Goal: Find specific page/section: Find specific page/section

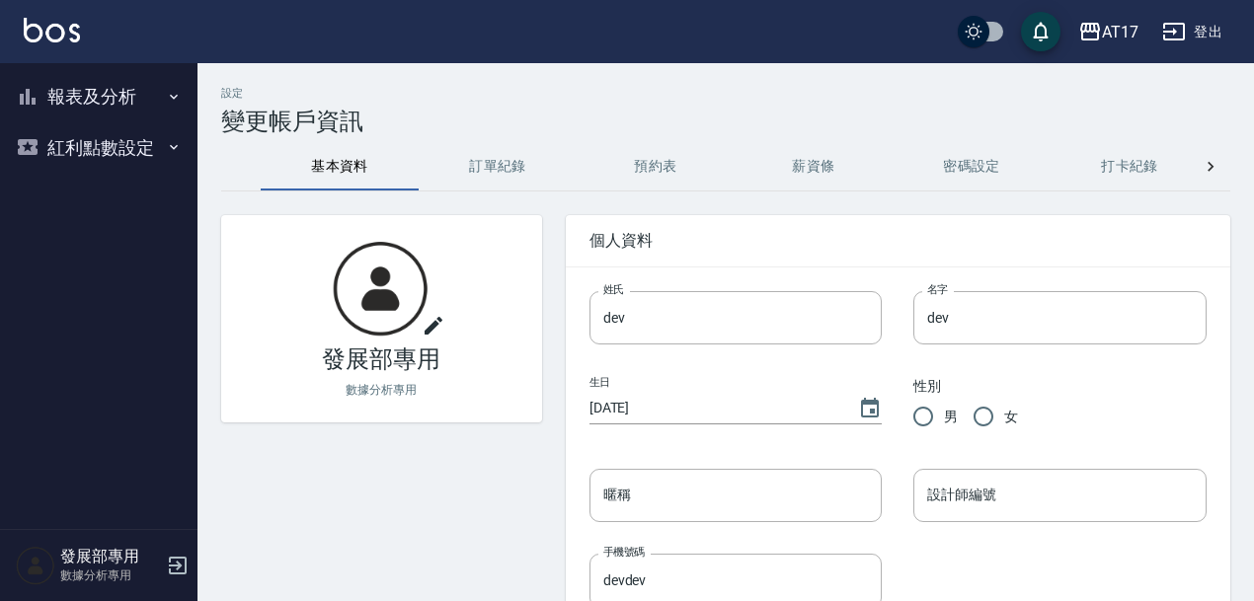
click at [142, 81] on button "報表及分析" at bounding box center [99, 96] width 182 height 51
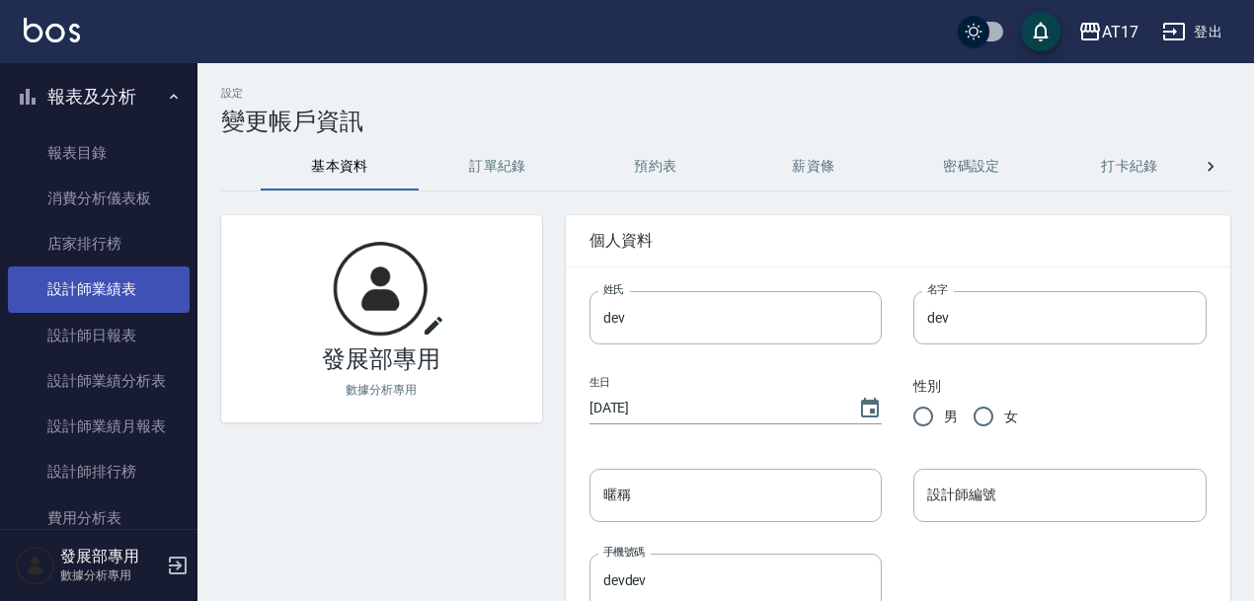
click at [127, 279] on link "設計師業績表" at bounding box center [99, 289] width 182 height 45
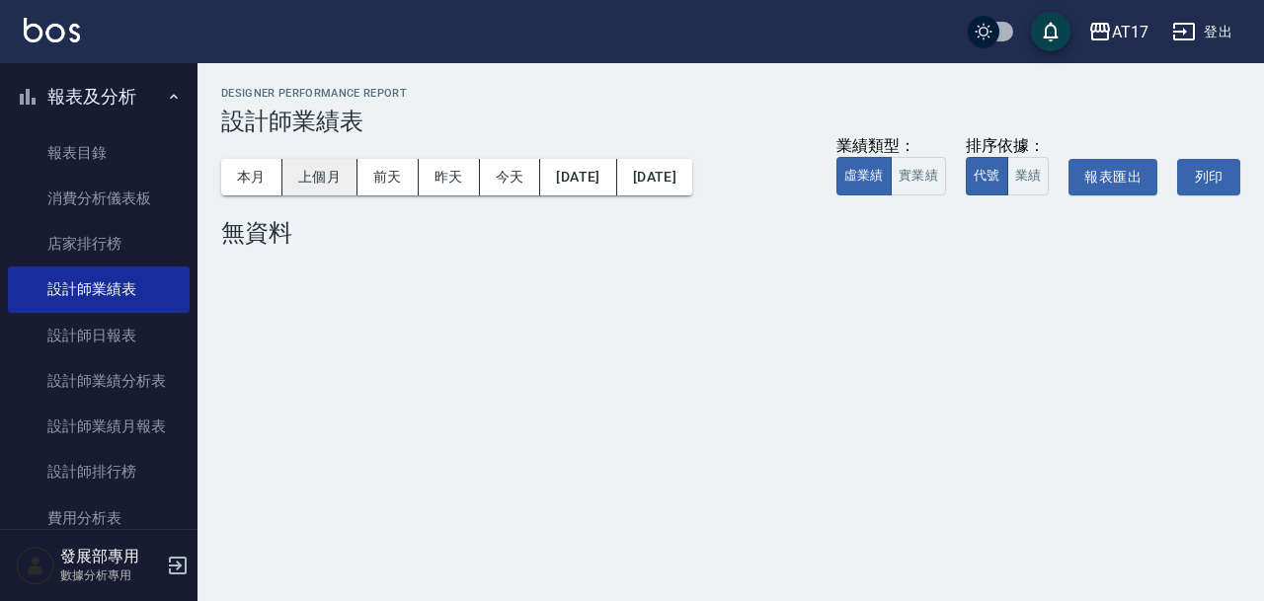
click at [317, 168] on button "上個月" at bounding box center [319, 177] width 75 height 37
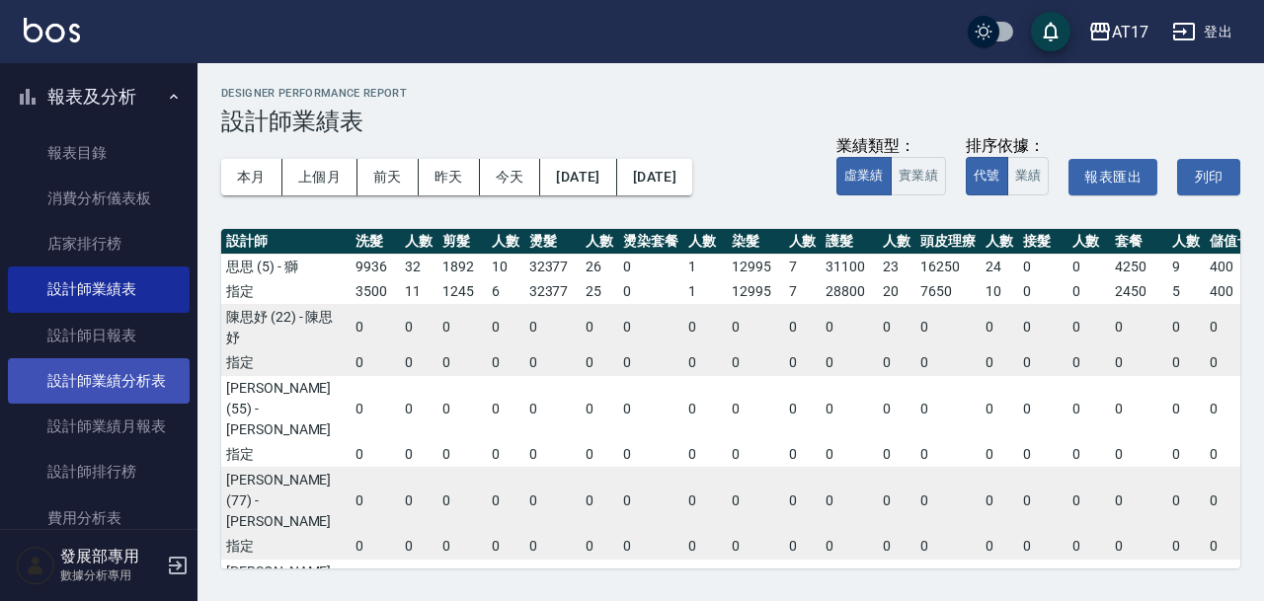
click at [145, 387] on link "設計師業績分析表" at bounding box center [99, 380] width 182 height 45
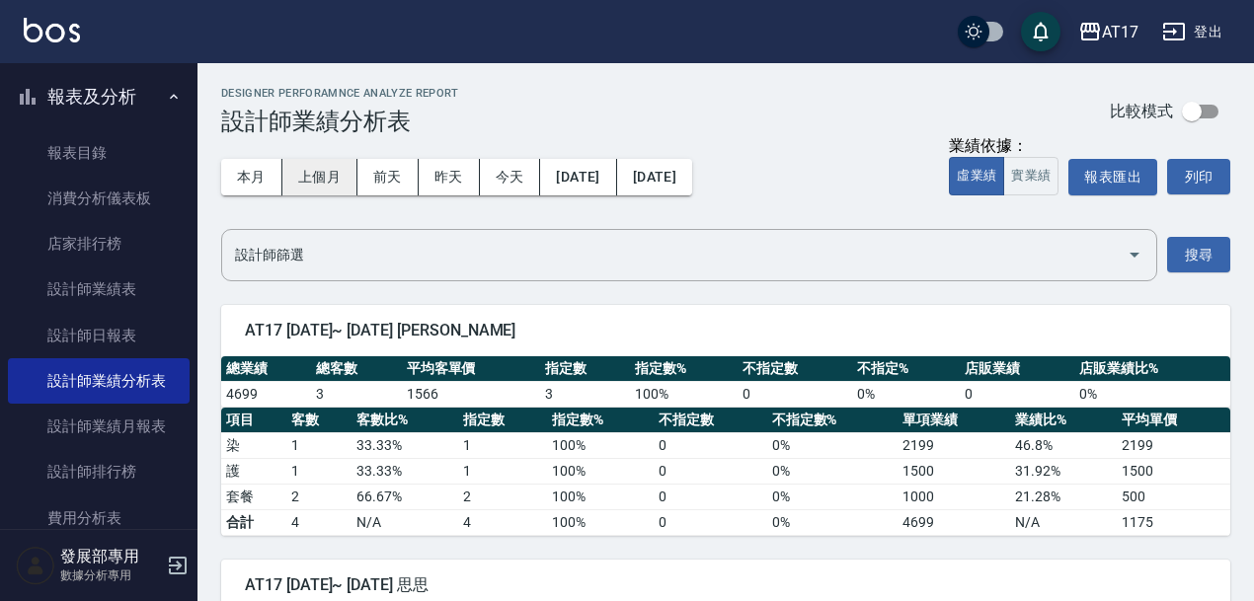
click at [318, 163] on button "上個月" at bounding box center [319, 177] width 75 height 37
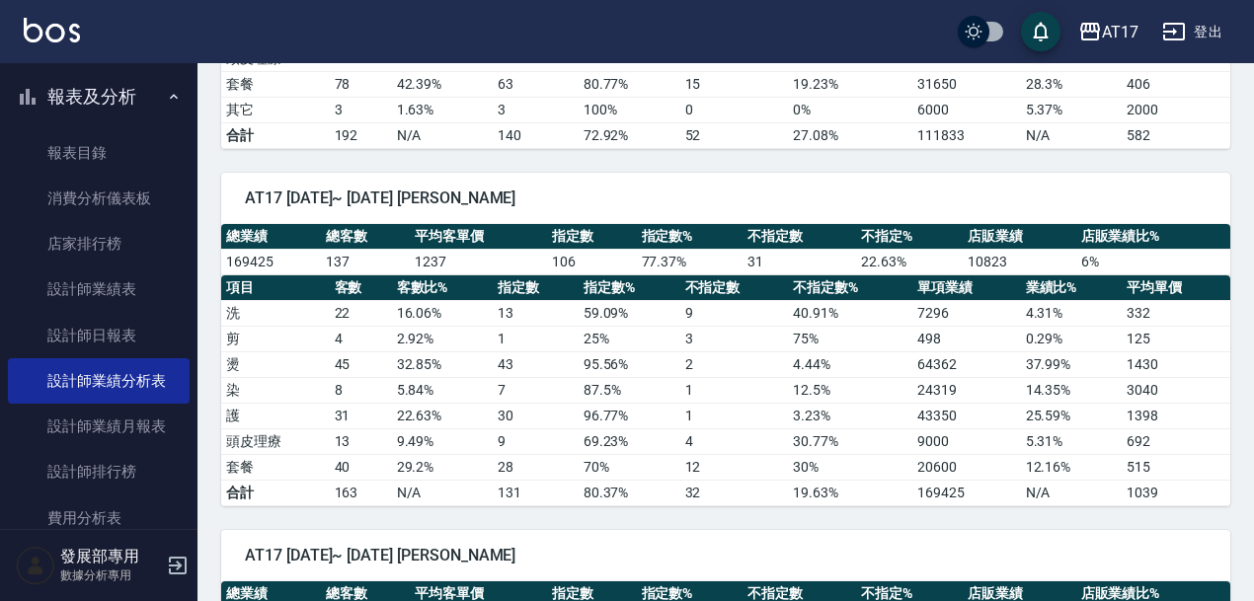
scroll to position [2602, 0]
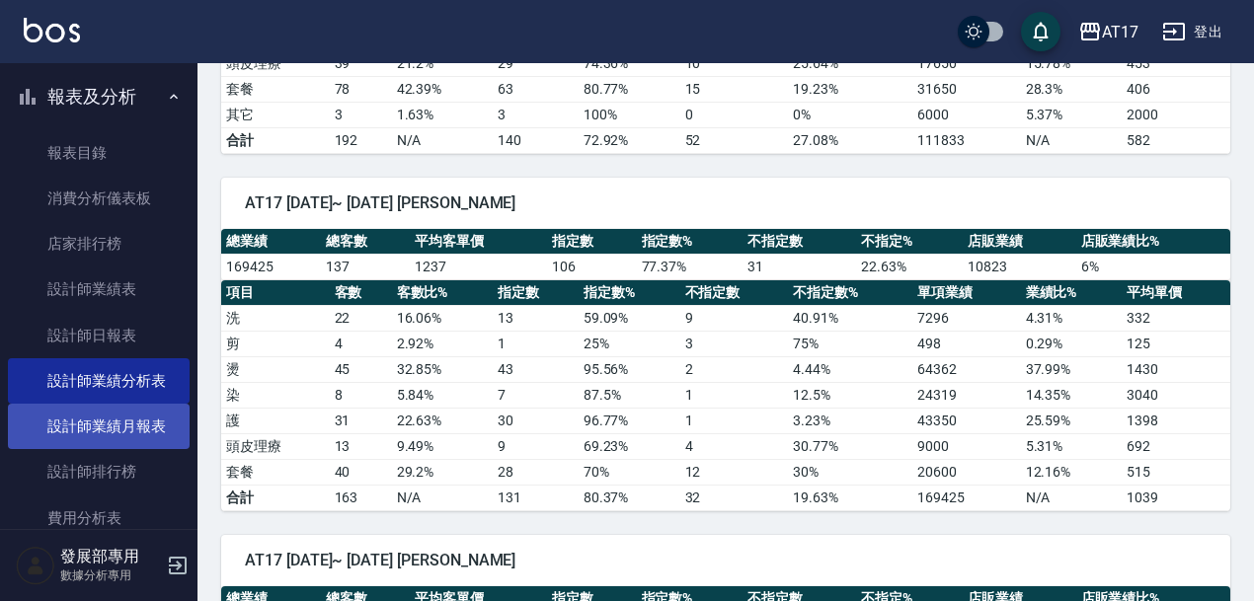
click at [109, 430] on link "設計師業績月報表" at bounding box center [99, 426] width 182 height 45
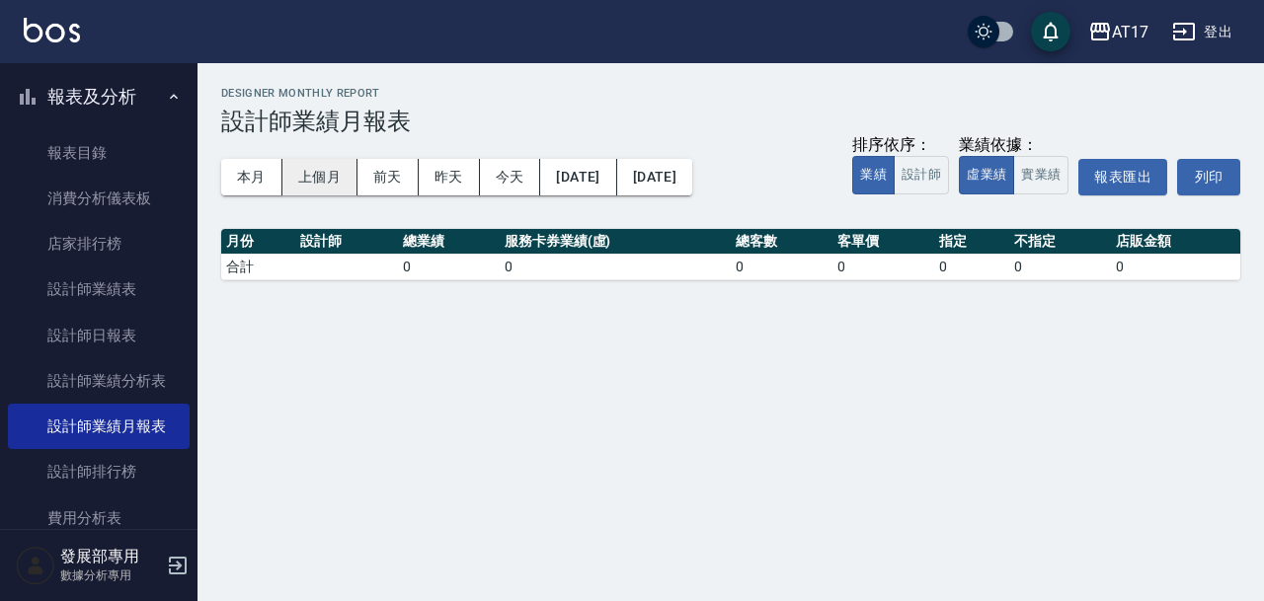
click at [319, 194] on button "上個月" at bounding box center [319, 177] width 75 height 37
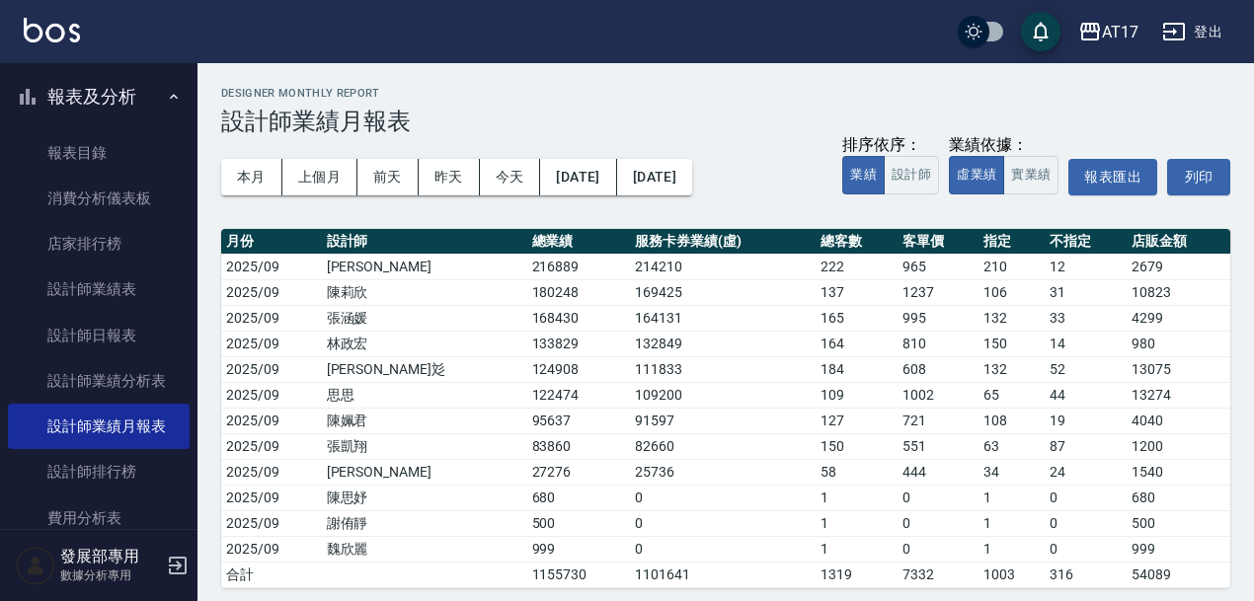
click at [724, 100] on div "Designer Monthly Report 設計師業績月報表" at bounding box center [725, 111] width 1009 height 48
